Goal: Navigation & Orientation: Find specific page/section

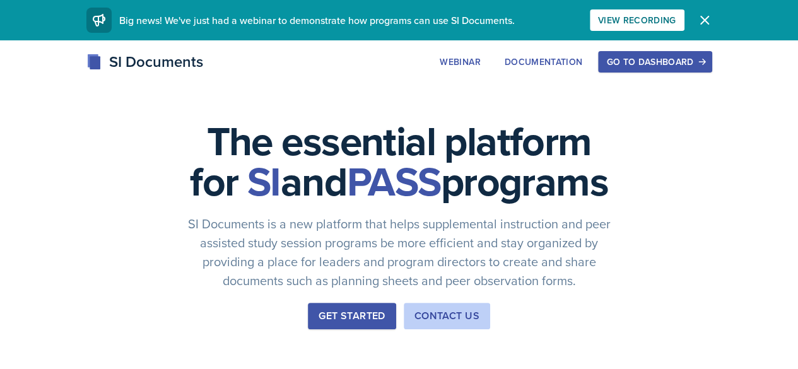
click at [710, 69] on button "Go to Dashboard" at bounding box center [655, 61] width 114 height 21
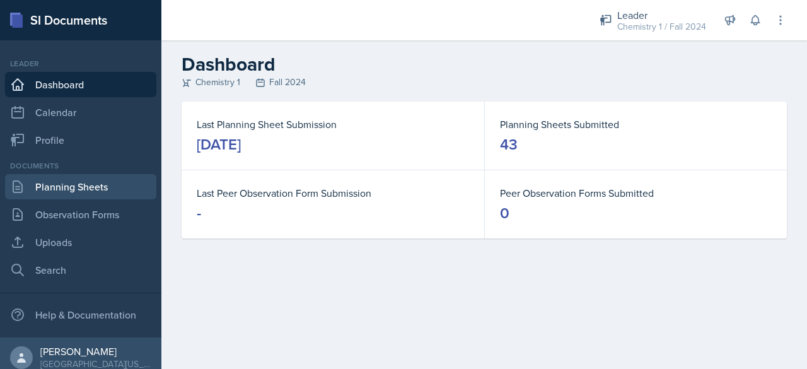
click at [116, 181] on link "Planning Sheets" at bounding box center [80, 186] width 151 height 25
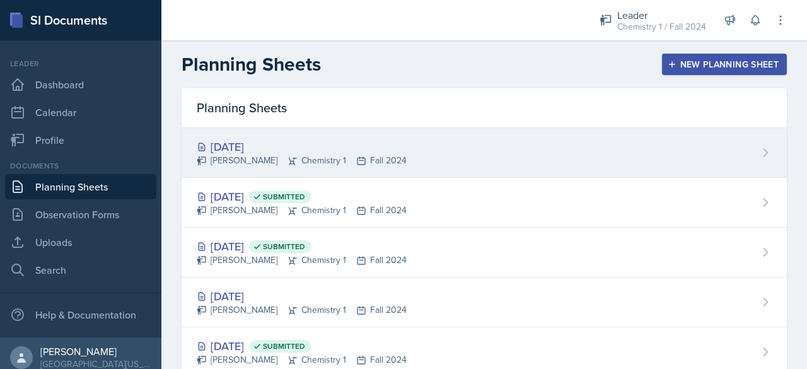
click at [236, 173] on div "[DATE] [PERSON_NAME] Chemistry 1 Fall 2024" at bounding box center [485, 153] width 606 height 50
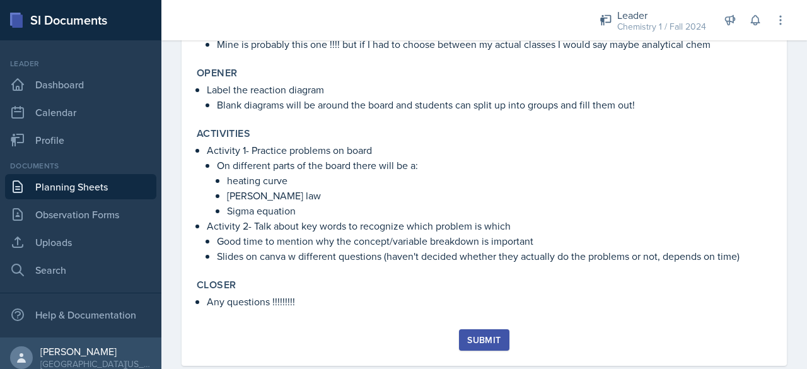
scroll to position [351, 0]
